Goal: Information Seeking & Learning: Learn about a topic

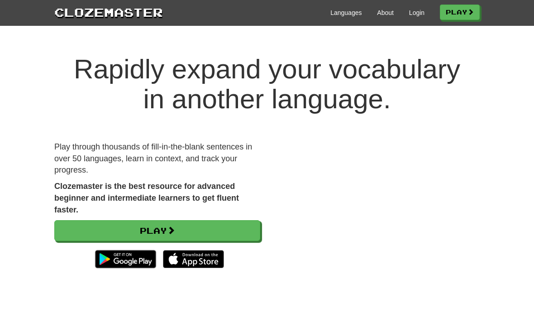
click at [236, 228] on link "Play" at bounding box center [157, 230] width 206 height 21
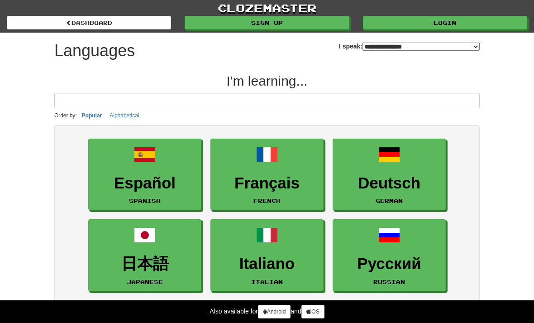
select select "*******"
click at [282, 188] on h3 "Français" at bounding box center [266, 183] width 103 height 18
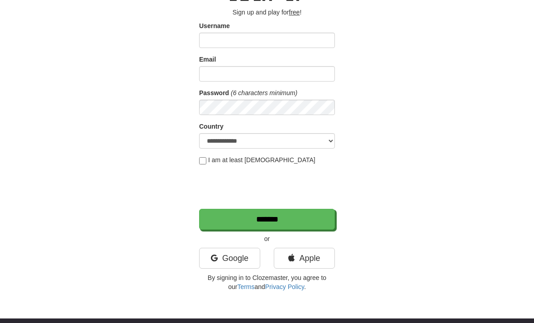
scroll to position [53, 0]
click at [243, 255] on link "Google" at bounding box center [229, 257] width 61 height 21
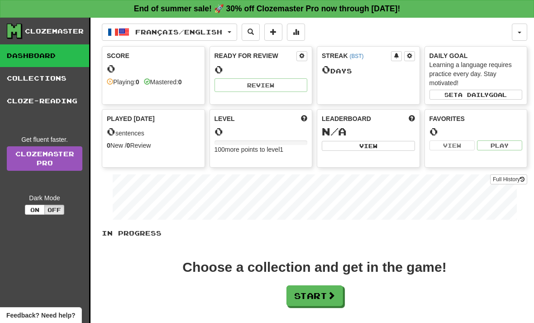
click at [312, 294] on button "Start" at bounding box center [314, 295] width 57 height 21
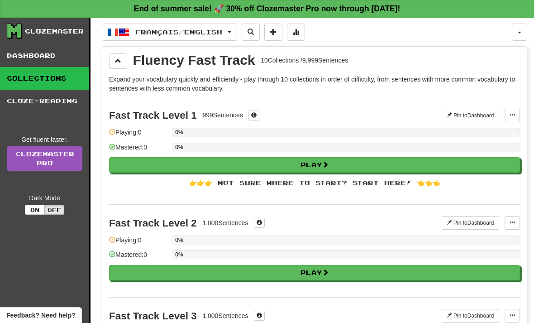
click at [338, 167] on button "Play" at bounding box center [314, 164] width 411 height 15
select select "**"
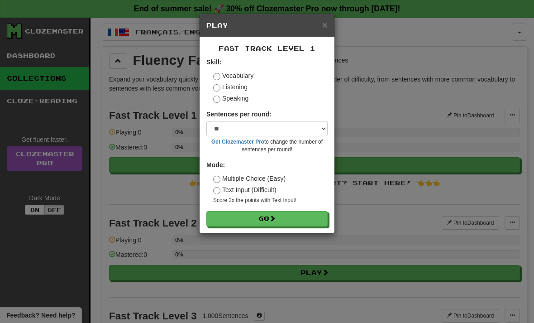
click at [234, 89] on label "Listening" at bounding box center [230, 86] width 34 height 9
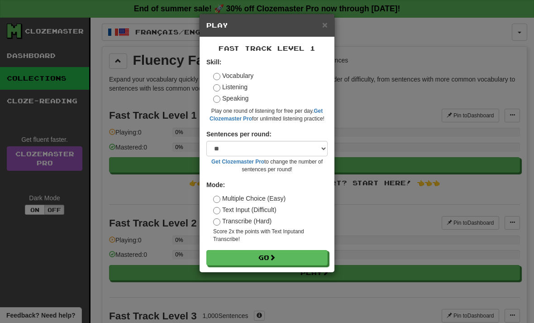
click at [266, 208] on label "Text Input (Difficult)" at bounding box center [244, 209] width 63 height 9
click at [280, 257] on button "Go" at bounding box center [266, 257] width 121 height 15
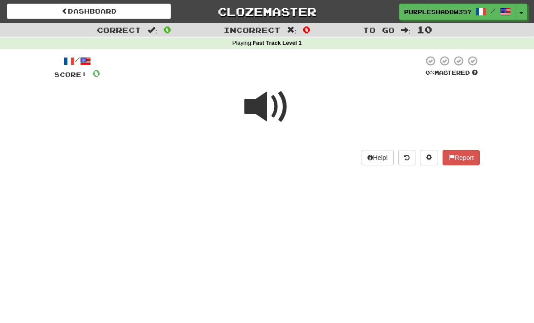
click at [275, 105] on span at bounding box center [266, 106] width 45 height 45
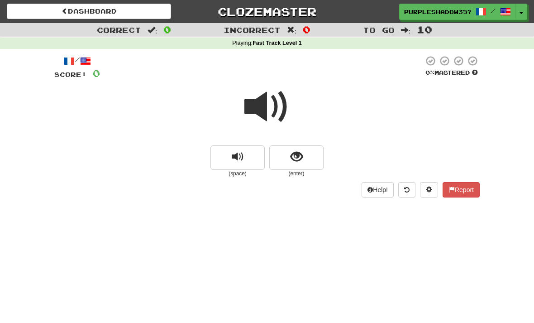
click at [254, 154] on button "replay audio" at bounding box center [237, 157] width 54 height 24
click at [301, 152] on span "show sentence" at bounding box center [296, 157] width 12 height 12
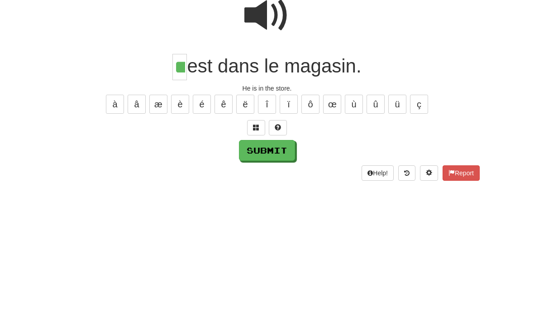
type input "**"
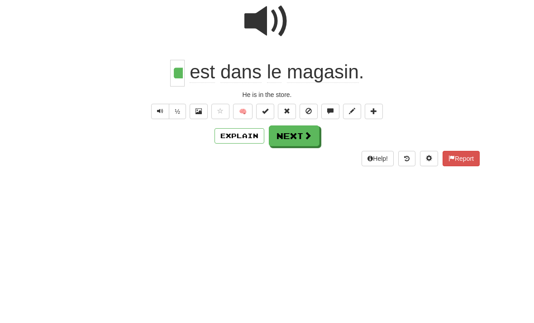
scroll to position [91, 0]
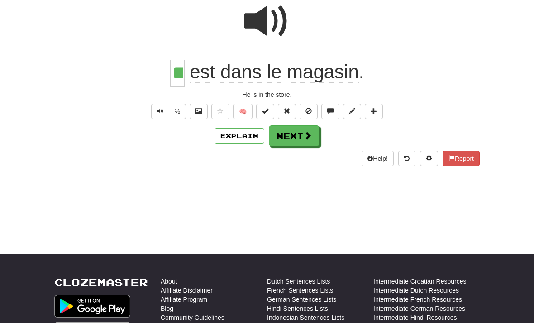
click at [288, 136] on button "Next" at bounding box center [294, 135] width 51 height 21
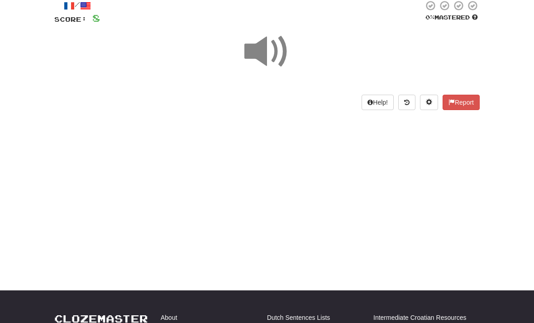
scroll to position [0, 0]
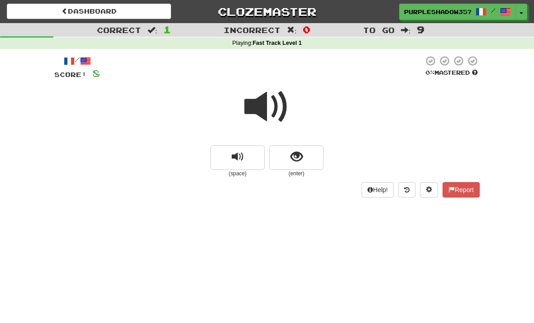
click at [299, 159] on span "show sentence" at bounding box center [296, 157] width 12 height 12
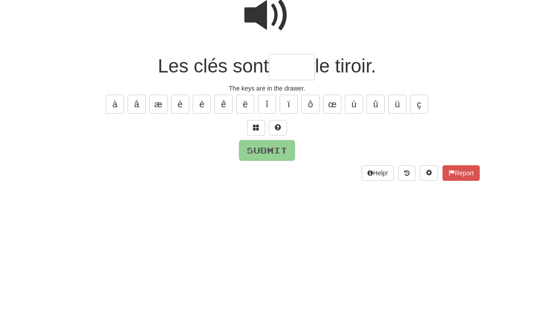
type input "*"
type input "****"
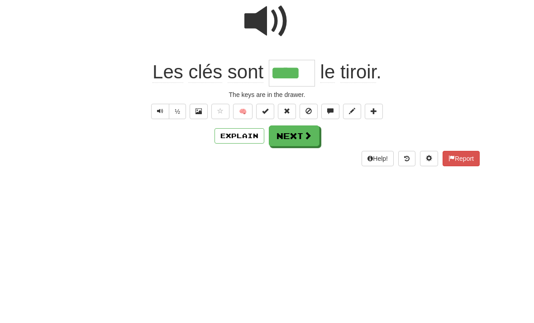
scroll to position [91, 0]
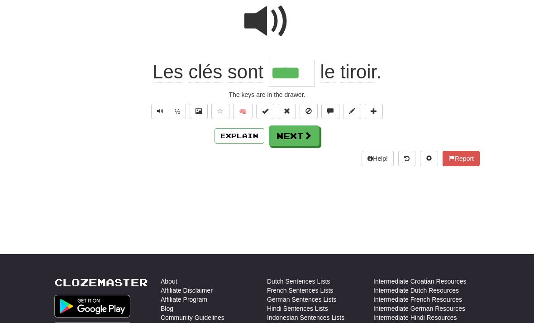
click at [301, 137] on button "Next" at bounding box center [294, 135] width 51 height 21
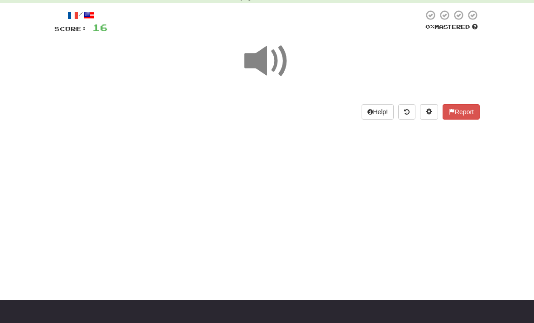
scroll to position [0, 0]
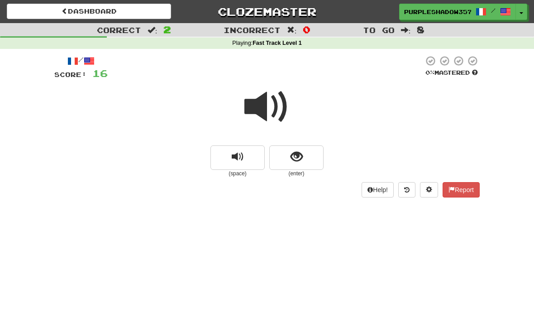
click at [302, 157] on span "show sentence" at bounding box center [296, 157] width 12 height 12
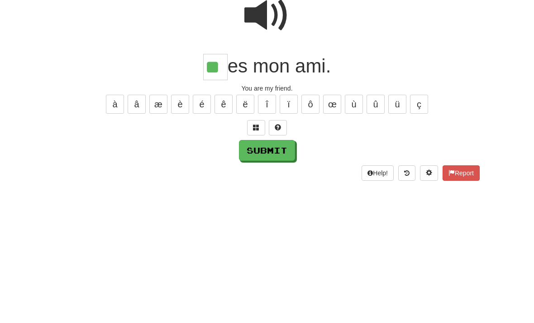
type input "**"
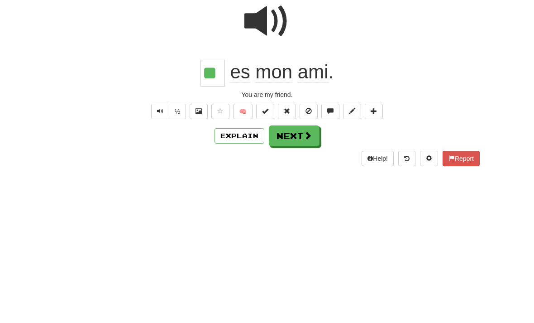
click at [300, 217] on button "Next" at bounding box center [294, 227] width 51 height 21
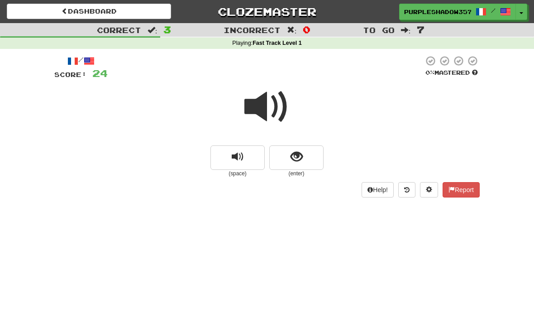
click at [301, 151] on span "show sentence" at bounding box center [296, 157] width 12 height 12
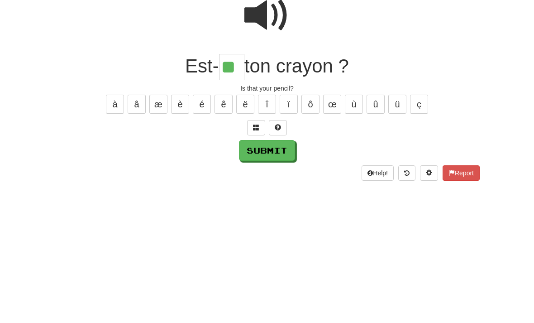
type input "**"
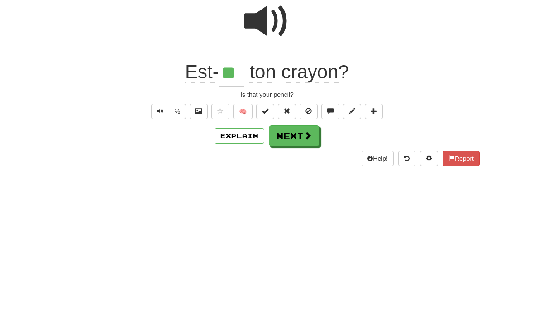
click at [306, 217] on div "Explain Next" at bounding box center [266, 227] width 425 height 21
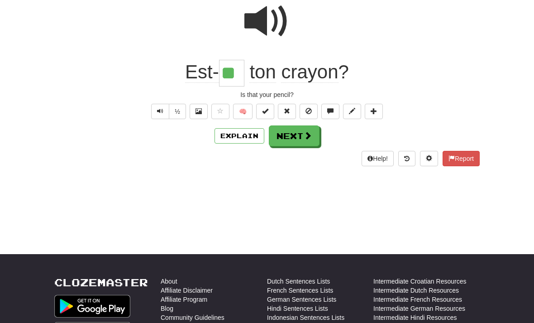
click at [305, 131] on span at bounding box center [308, 135] width 8 height 8
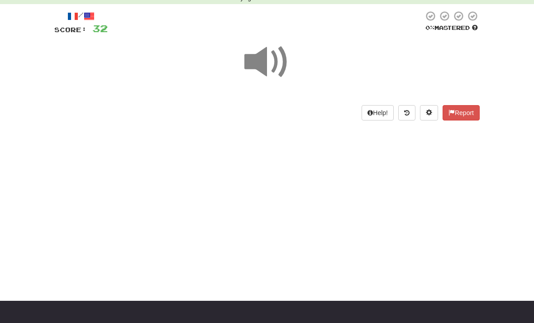
scroll to position [32, 0]
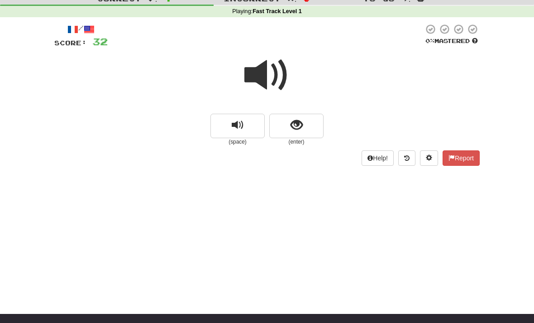
click at [306, 126] on button "show sentence" at bounding box center [296, 126] width 54 height 24
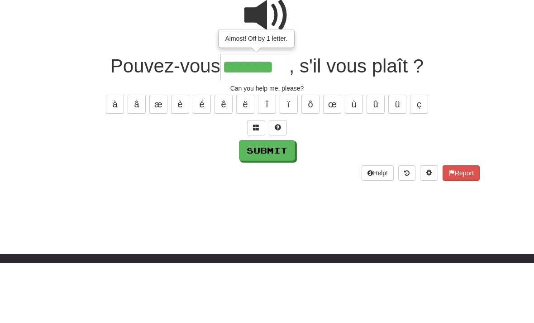
type input "*******"
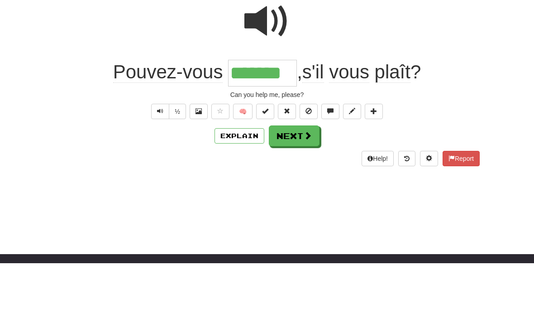
click at [307, 185] on button "Next" at bounding box center [294, 195] width 51 height 21
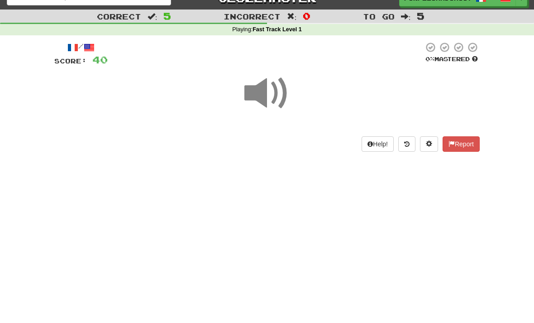
scroll to position [0, 0]
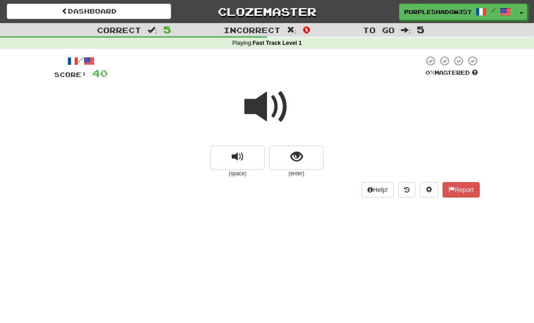
click at [306, 157] on button "show sentence" at bounding box center [296, 157] width 54 height 24
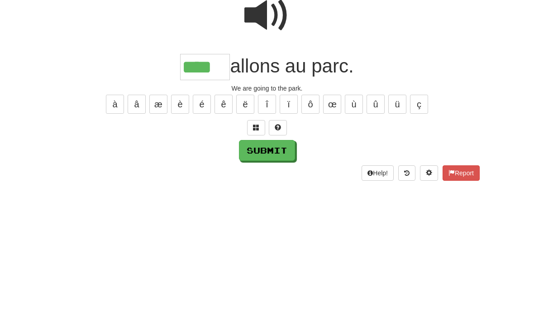
type input "****"
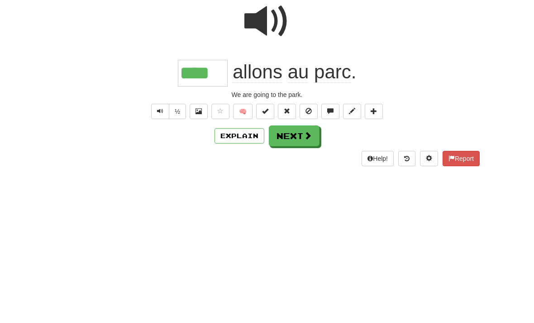
click at [308, 217] on button "Next" at bounding box center [294, 227] width 51 height 21
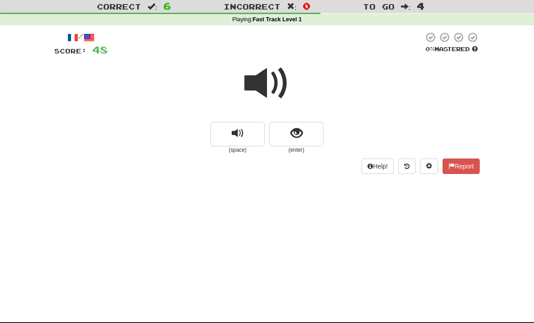
scroll to position [22, 0]
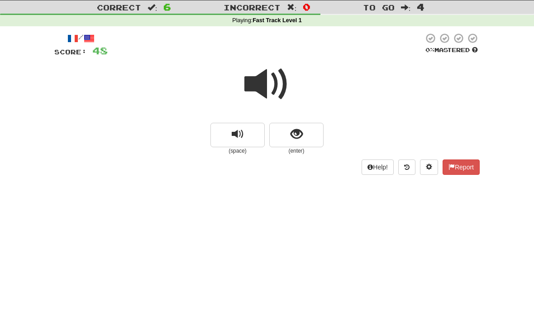
click at [309, 134] on button "show sentence" at bounding box center [296, 135] width 54 height 24
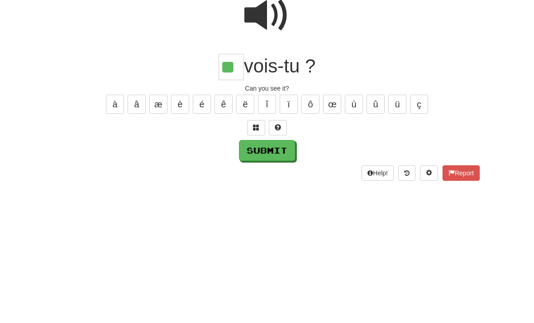
type input "**"
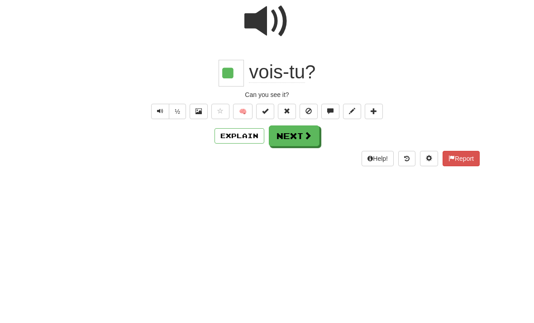
click at [301, 195] on button "Next" at bounding box center [294, 205] width 51 height 21
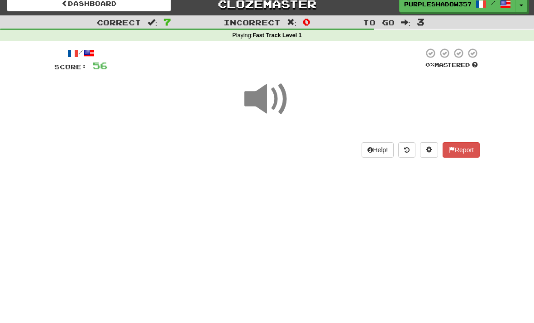
scroll to position [0, 0]
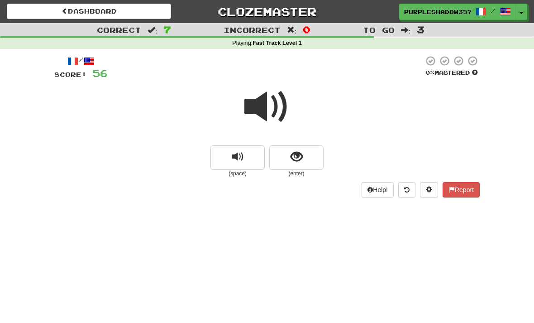
click at [307, 156] on button "show sentence" at bounding box center [296, 157] width 54 height 24
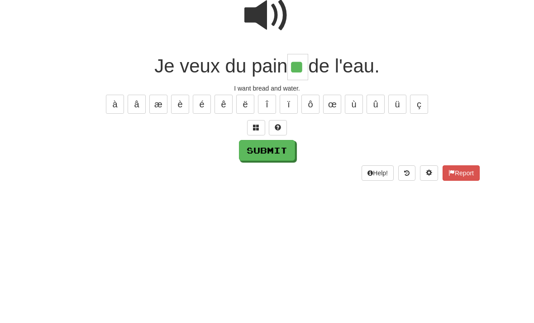
type input "**"
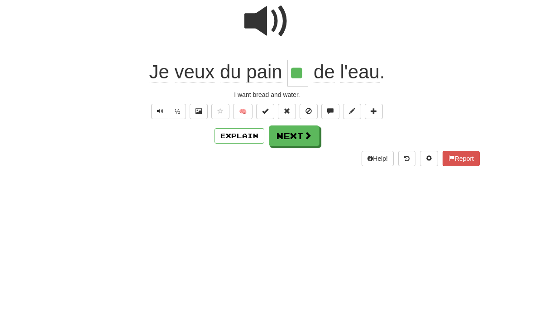
click at [304, 217] on button "Next" at bounding box center [294, 227] width 51 height 21
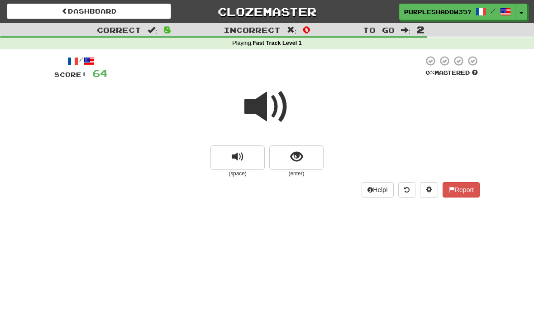
click at [300, 154] on span "show sentence" at bounding box center [296, 157] width 12 height 12
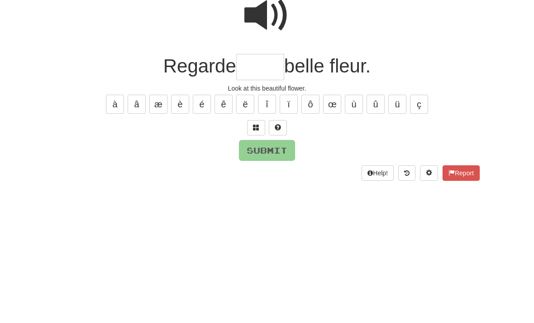
click at [281, 84] on span at bounding box center [266, 106] width 45 height 45
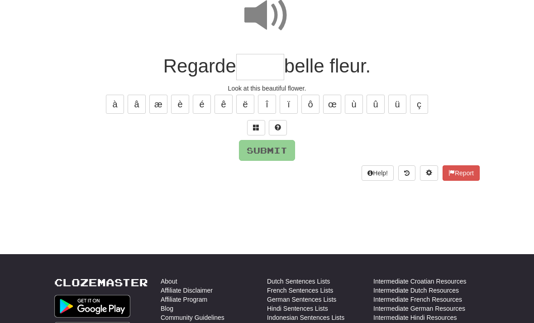
click at [265, 28] on span at bounding box center [266, 15] width 45 height 45
click at [115, 99] on button "à" at bounding box center [115, 104] width 18 height 19
type input "*"
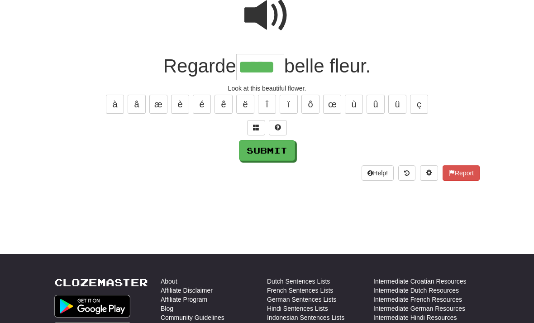
type input "*****"
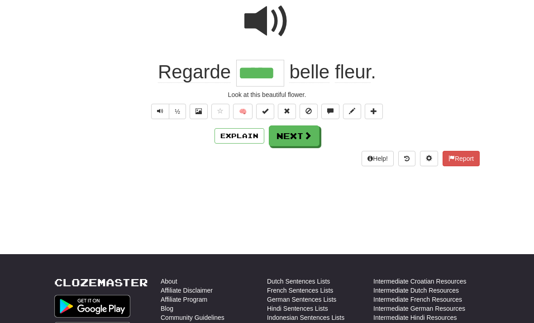
click at [305, 125] on button "Next" at bounding box center [294, 135] width 51 height 21
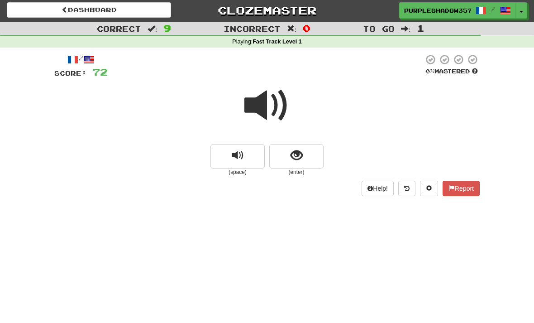
scroll to position [1, 0]
click at [299, 152] on span "show sentence" at bounding box center [296, 156] width 12 height 12
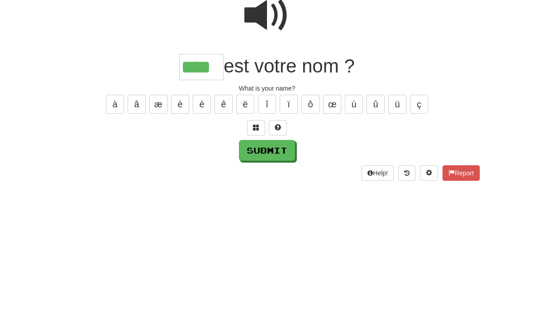
type input "****"
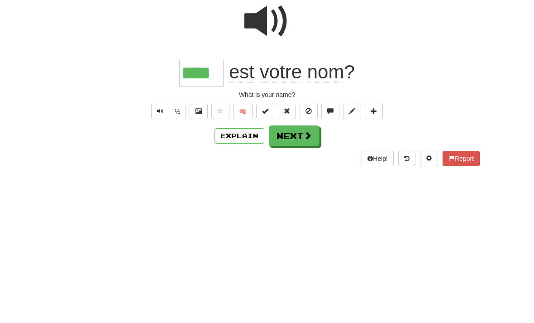
click at [307, 216] on button "Next" at bounding box center [294, 226] width 51 height 21
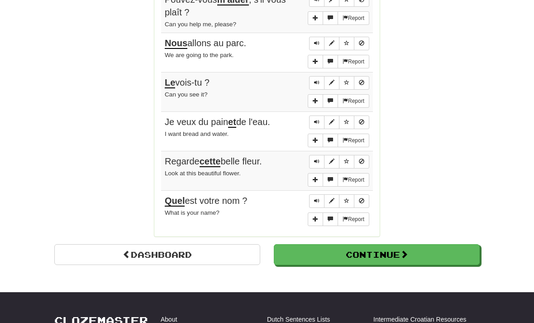
scroll to position [708, 0]
click at [207, 244] on link "Dashboard" at bounding box center [157, 254] width 206 height 21
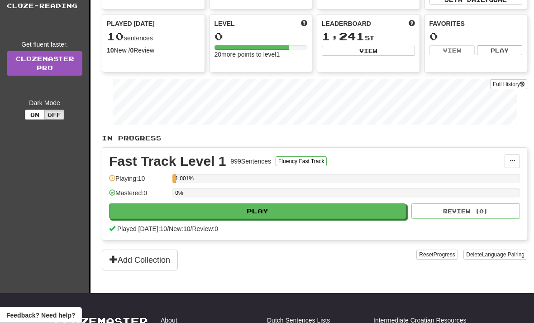
scroll to position [95, 0]
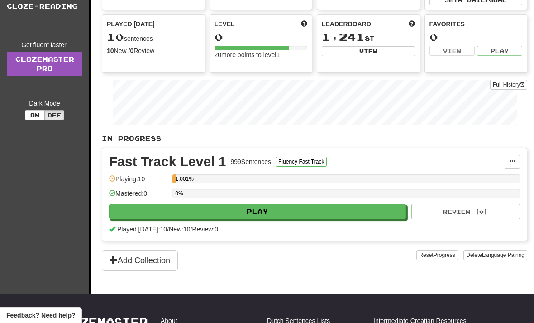
click at [154, 265] on button "Add Collection" at bounding box center [140, 260] width 76 height 21
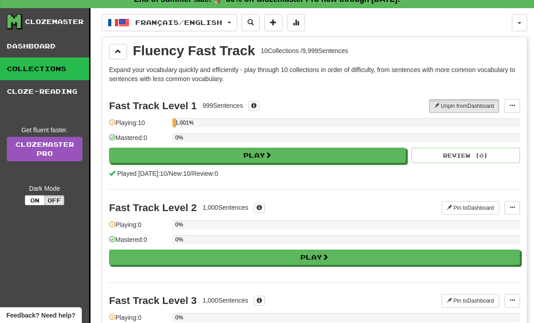
scroll to position [9, 0]
click at [222, 22] on span "Français / English" at bounding box center [178, 23] width 87 height 8
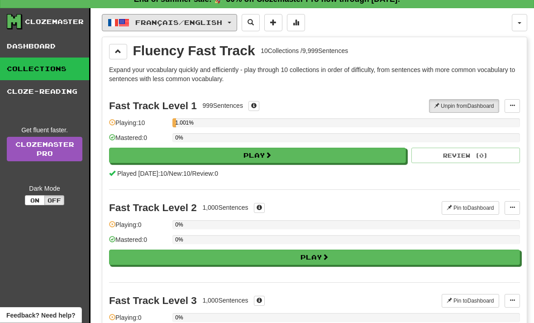
scroll to position [9, 0]
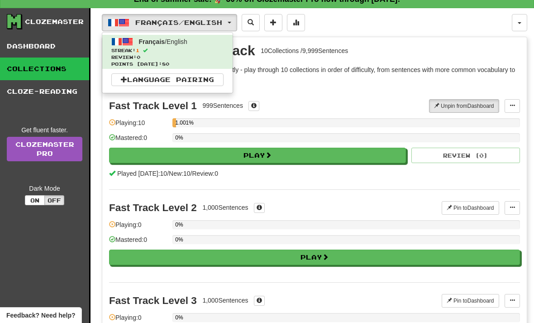
click at [379, 27] on div at bounding box center [267, 161] width 534 height 323
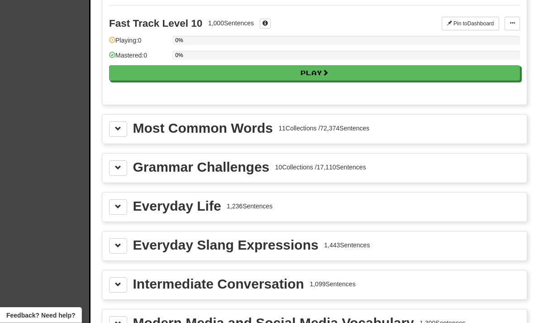
scroll to position [936, 0]
click at [120, 168] on span at bounding box center [118, 167] width 6 height 6
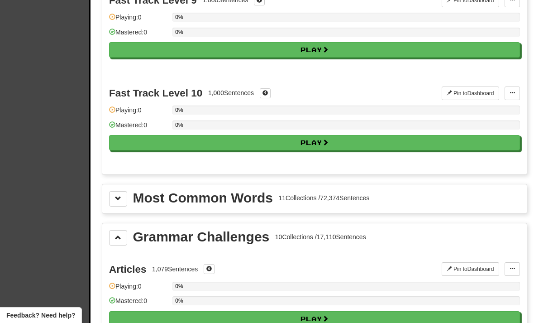
click at [118, 239] on span at bounding box center [118, 237] width 6 height 6
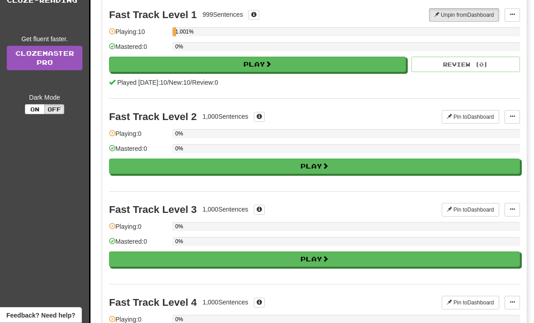
scroll to position [0, 0]
